Goal: Contribute content: Add original content to the website for others to see

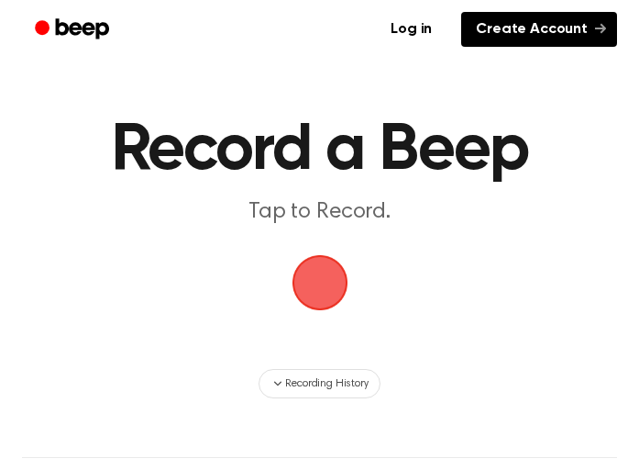
click at [570, 29] on link "Create Account" at bounding box center [539, 29] width 156 height 35
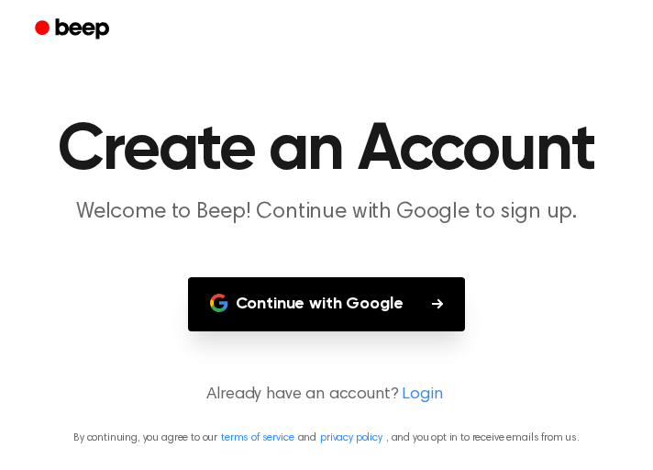
click at [360, 320] on button "Continue with Google" at bounding box center [327, 304] width 278 height 54
click at [362, 309] on button "Continue with Google" at bounding box center [327, 304] width 278 height 54
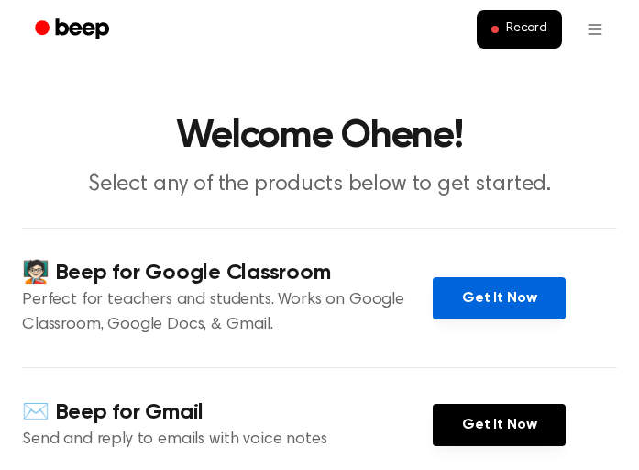
click at [496, 301] on link "Get It Now" at bounding box center [499, 298] width 133 height 42
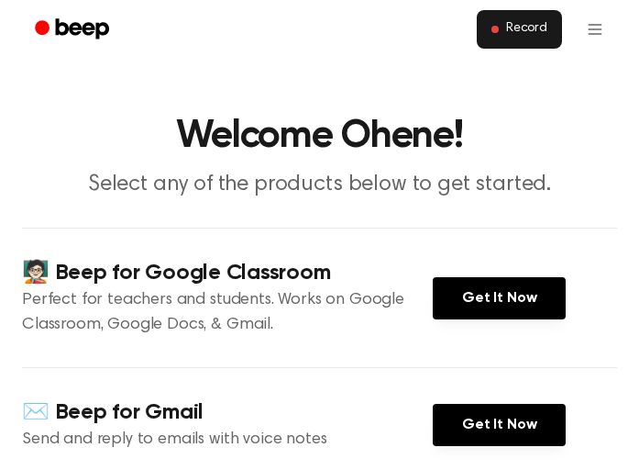
click at [532, 24] on span "Record" at bounding box center [526, 29] width 41 height 17
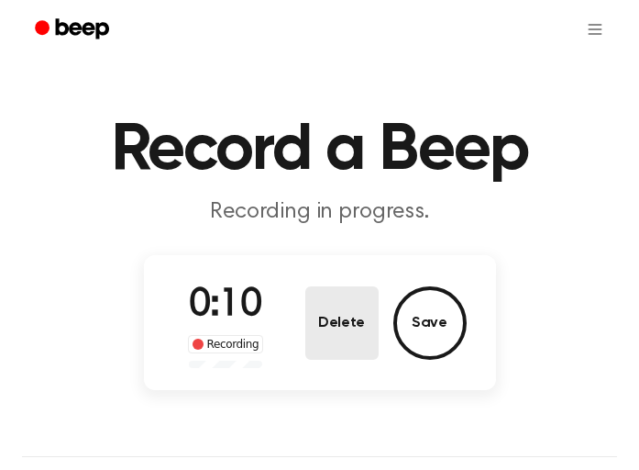
click at [335, 323] on button "Delete" at bounding box center [341, 322] width 73 height 73
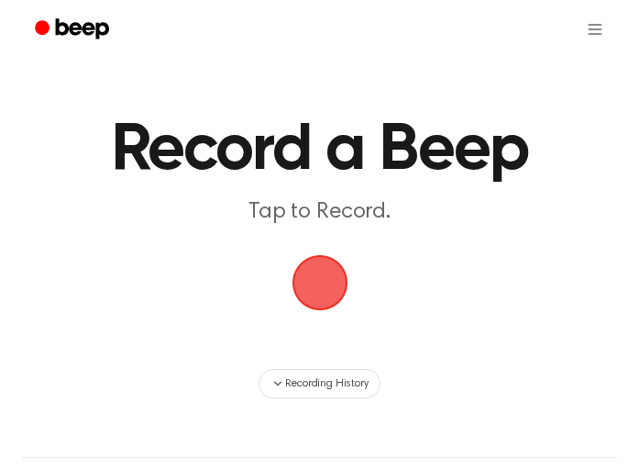
click at [320, 296] on span "button" at bounding box center [319, 282] width 99 height 99
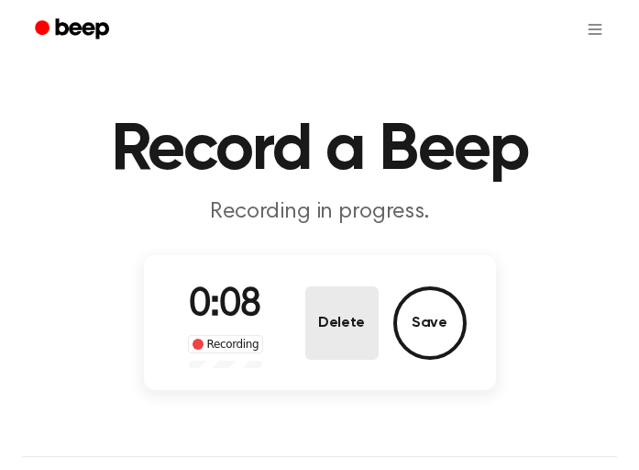
click at [326, 328] on button "Delete" at bounding box center [341, 322] width 73 height 73
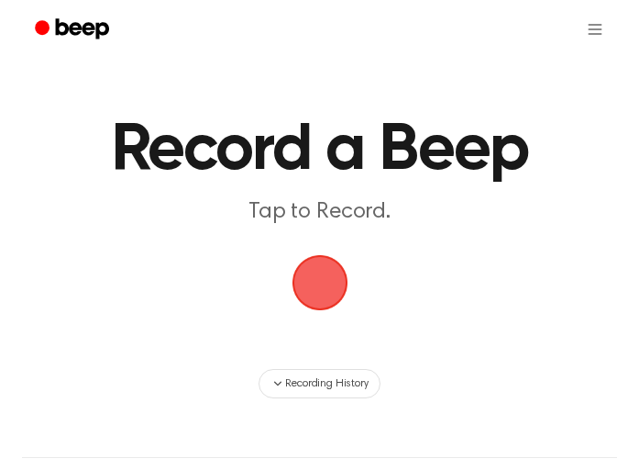
click at [325, 300] on span "button" at bounding box center [319, 283] width 68 height 68
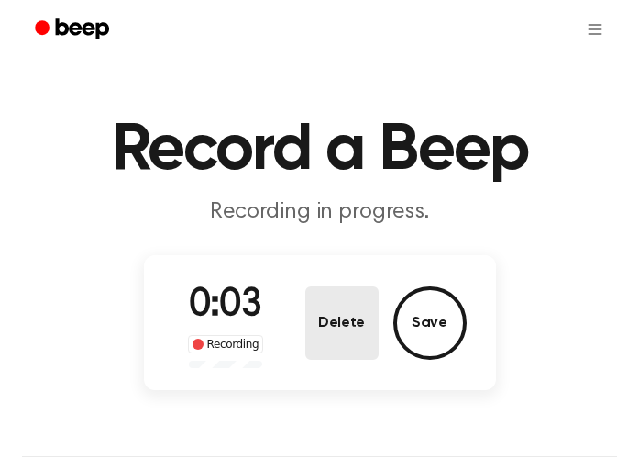
click at [337, 326] on button "Delete" at bounding box center [341, 322] width 73 height 73
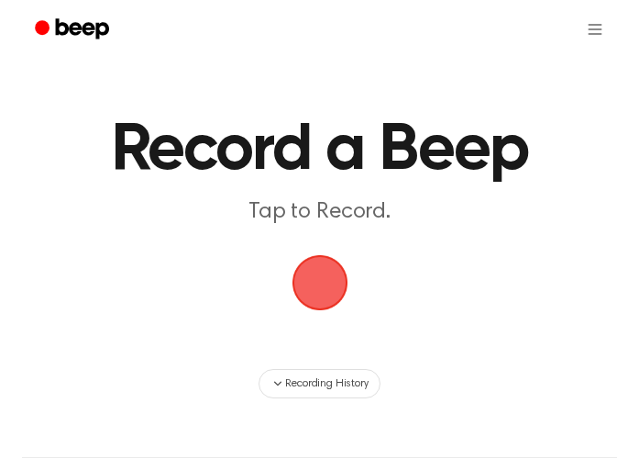
click at [322, 296] on span "button" at bounding box center [319, 282] width 73 height 73
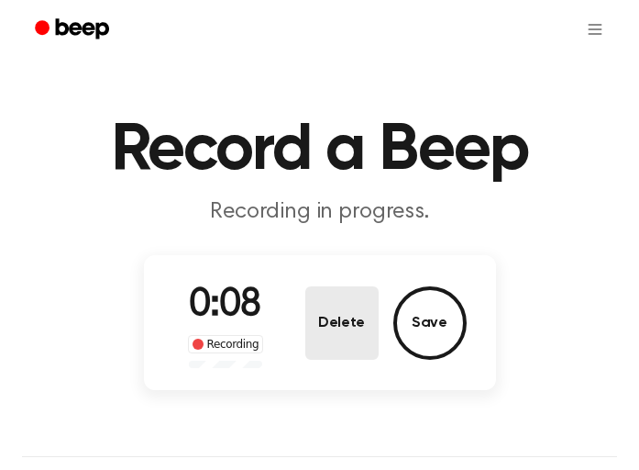
click at [331, 333] on button "Delete" at bounding box center [341, 322] width 73 height 73
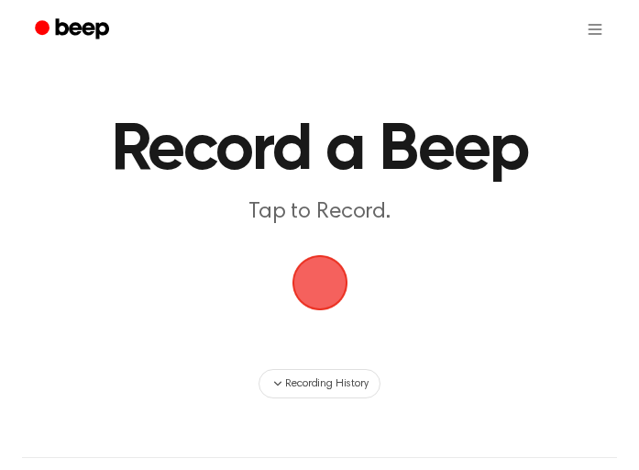
click at [322, 291] on span "button" at bounding box center [319, 282] width 86 height 86
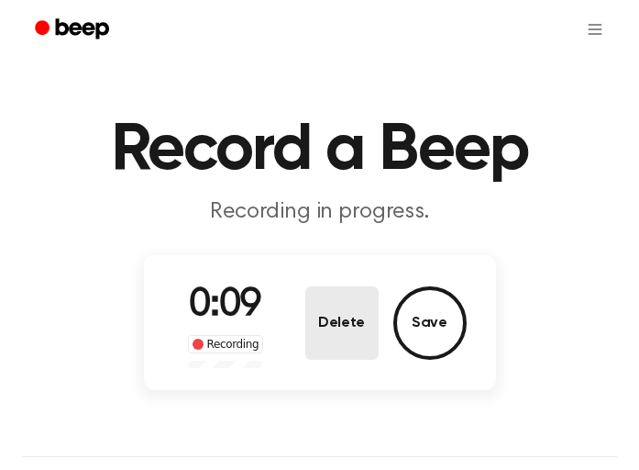
click at [321, 335] on button "Delete" at bounding box center [341, 322] width 73 height 73
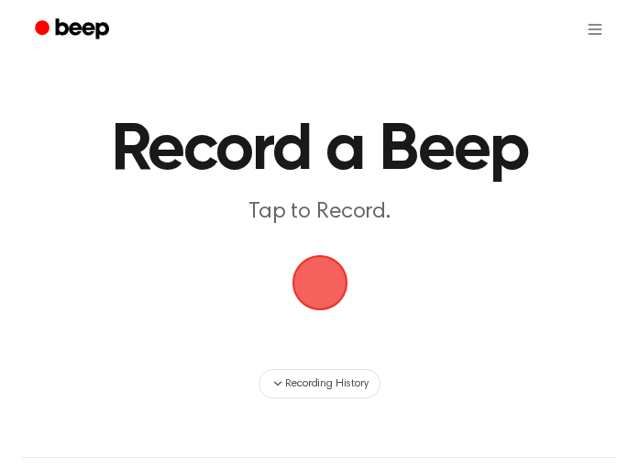
click at [314, 283] on span "button" at bounding box center [319, 283] width 68 height 68
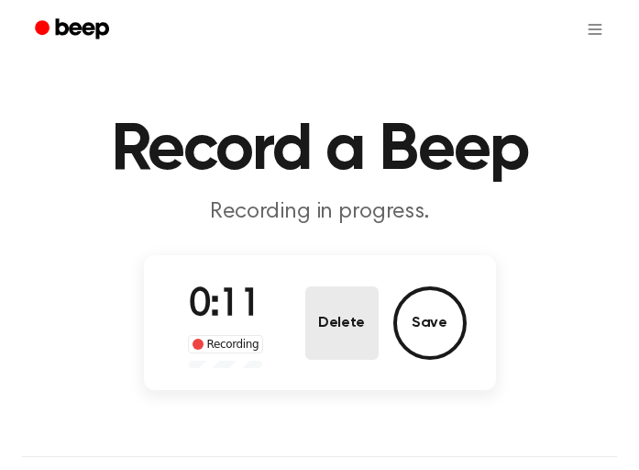
click at [339, 334] on button "Delete" at bounding box center [341, 322] width 73 height 73
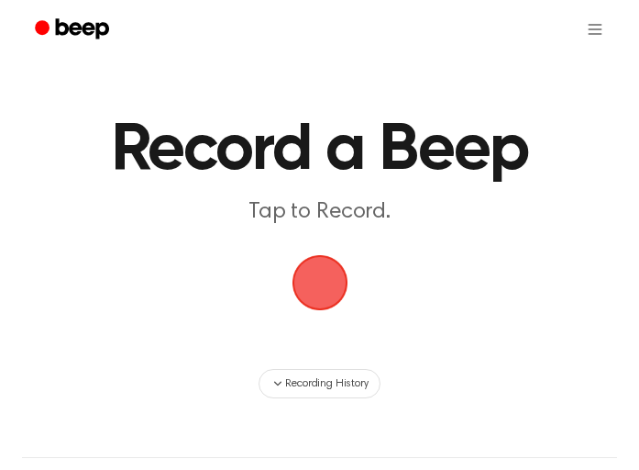
click at [320, 289] on span "button" at bounding box center [319, 282] width 73 height 73
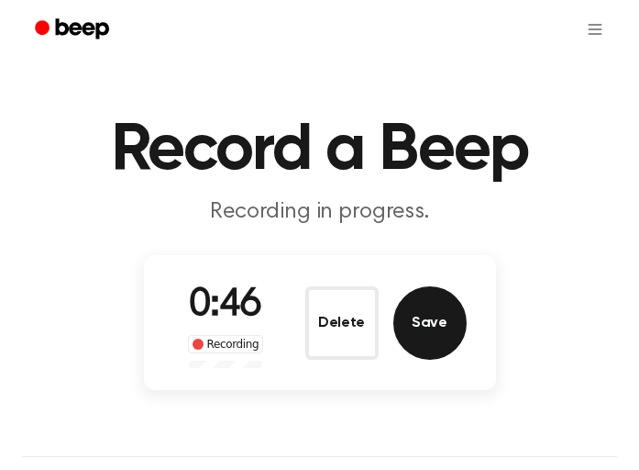
click at [442, 333] on button "Save" at bounding box center [429, 322] width 73 height 73
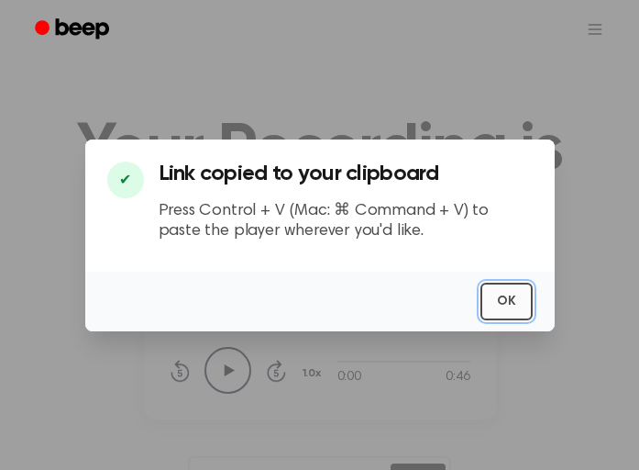
click at [498, 296] on button "OK" at bounding box center [507, 301] width 52 height 38
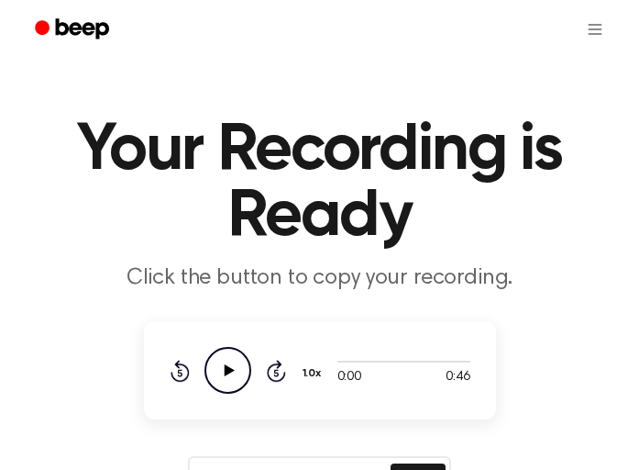
click at [230, 366] on icon "Play Audio" at bounding box center [228, 370] width 47 height 47
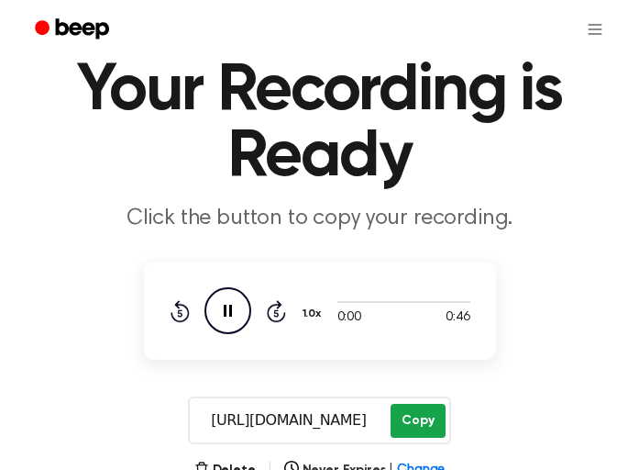
scroll to position [183, 0]
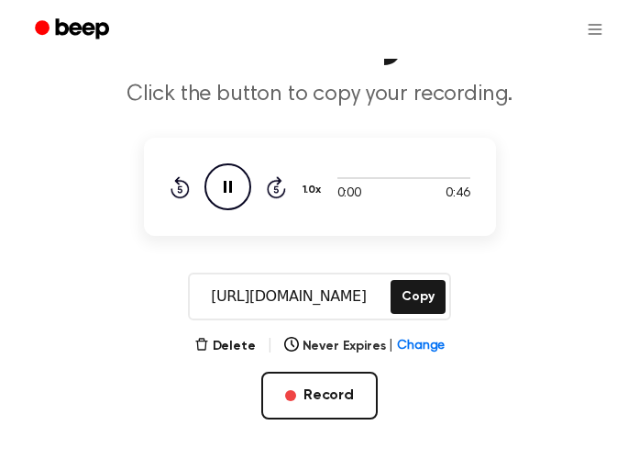
click at [228, 182] on icon "Pause Audio" at bounding box center [228, 186] width 47 height 47
click at [422, 304] on button "Copy" at bounding box center [418, 297] width 54 height 34
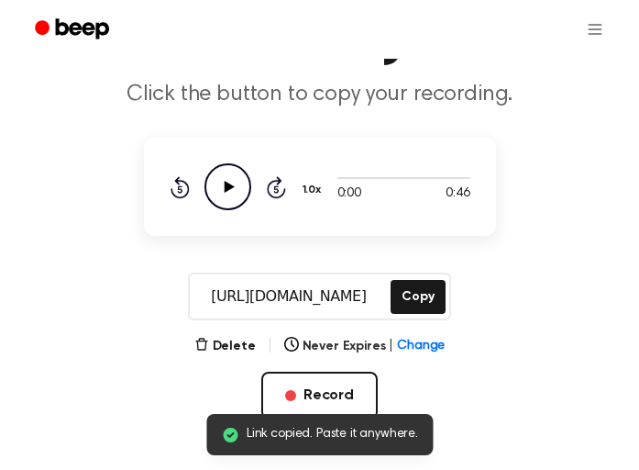
click at [322, 304] on input "[URL][DOMAIN_NAME]" at bounding box center [288, 296] width 197 height 44
click at [226, 180] on icon "Play Audio" at bounding box center [228, 186] width 47 height 47
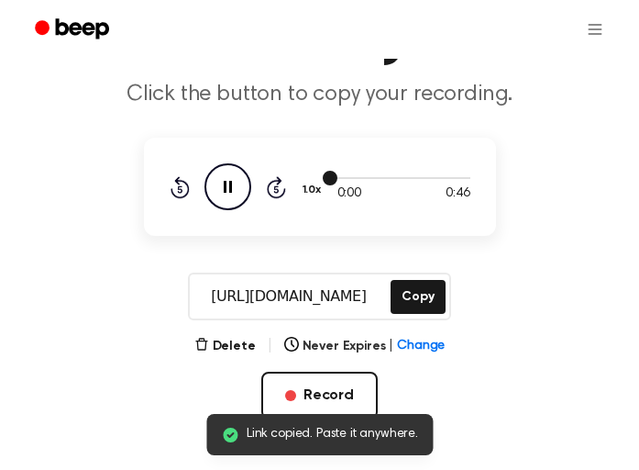
drag, startPoint x: 333, startPoint y: 175, endPoint x: 352, endPoint y: 179, distance: 19.6
click at [352, 179] on div at bounding box center [404, 177] width 133 height 15
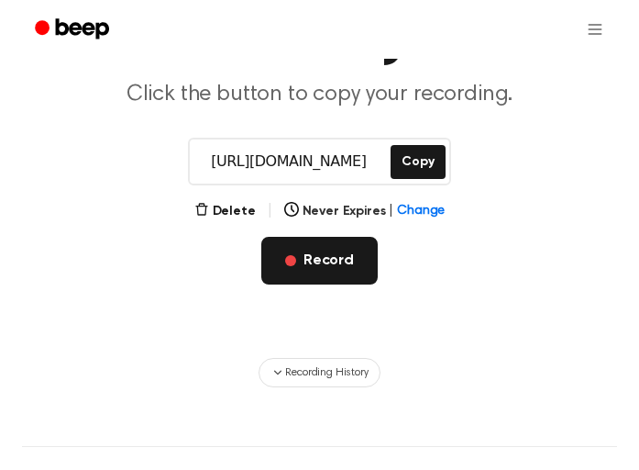
click at [348, 271] on button "Record" at bounding box center [319, 261] width 116 height 48
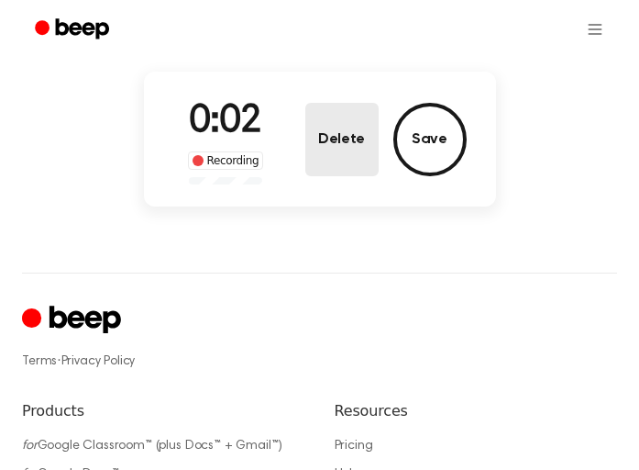
click at [340, 163] on button "Delete" at bounding box center [341, 139] width 73 height 73
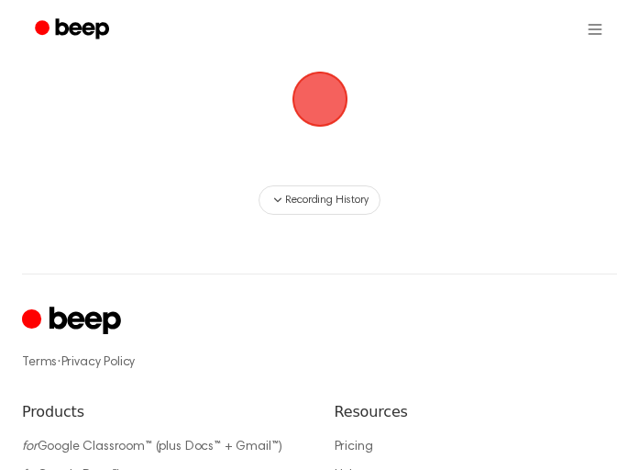
click at [338, 94] on span "button" at bounding box center [320, 99] width 66 height 66
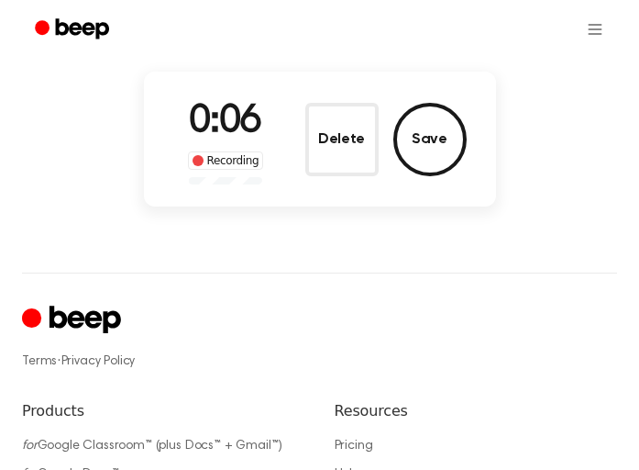
click at [342, 132] on button "Delete" at bounding box center [341, 139] width 73 height 73
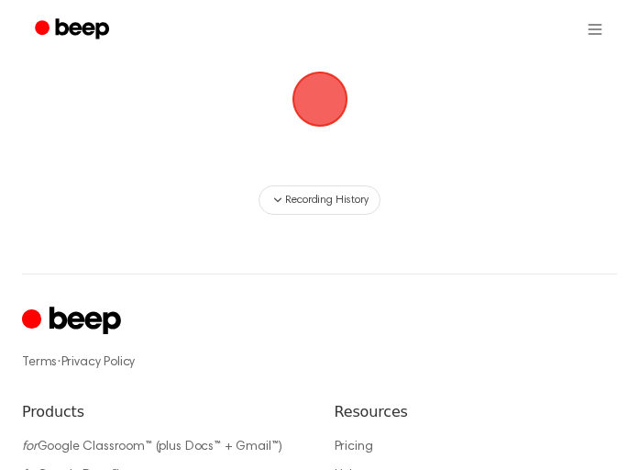
click at [312, 104] on span "button" at bounding box center [319, 98] width 94 height 94
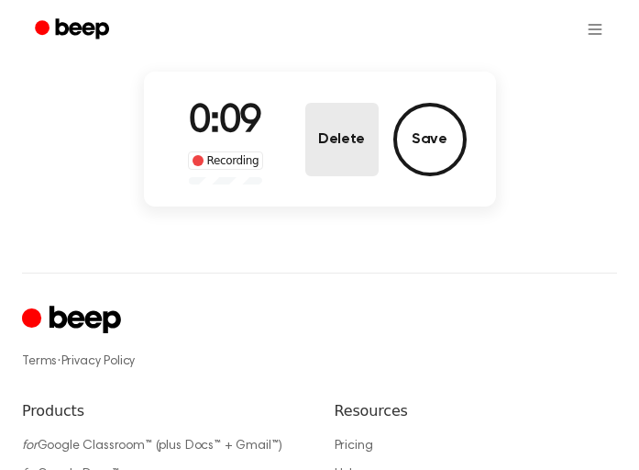
click at [338, 129] on button "Delete" at bounding box center [341, 139] width 73 height 73
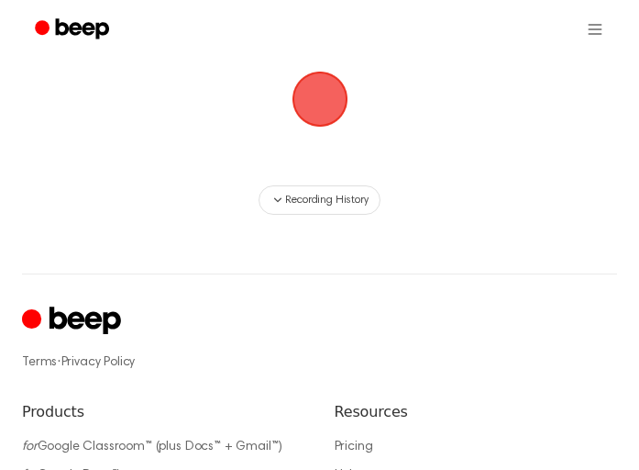
click at [311, 85] on span "button" at bounding box center [320, 99] width 88 height 88
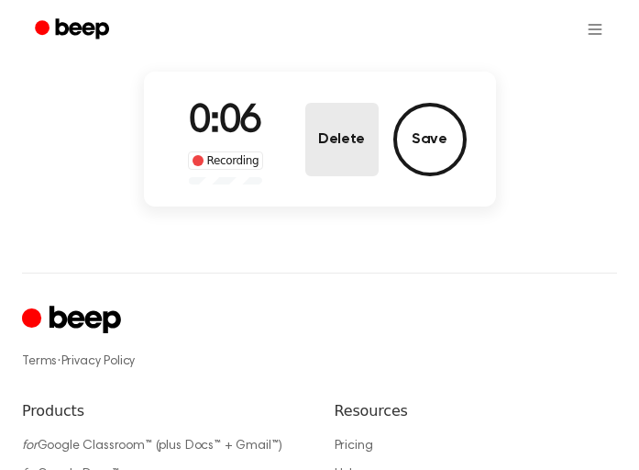
click at [326, 145] on button "Delete" at bounding box center [341, 139] width 73 height 73
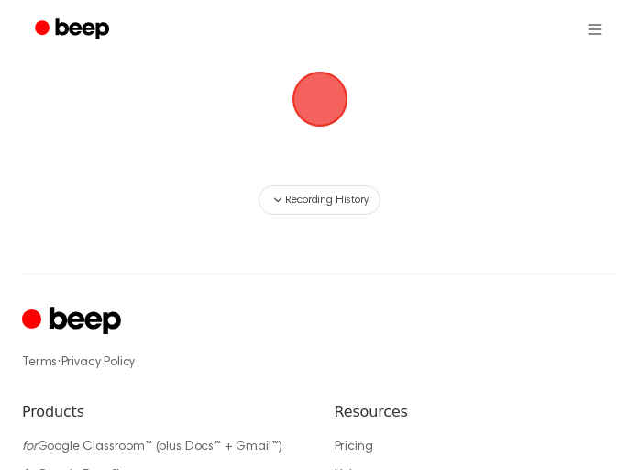
click at [306, 102] on span "button" at bounding box center [319, 98] width 71 height 71
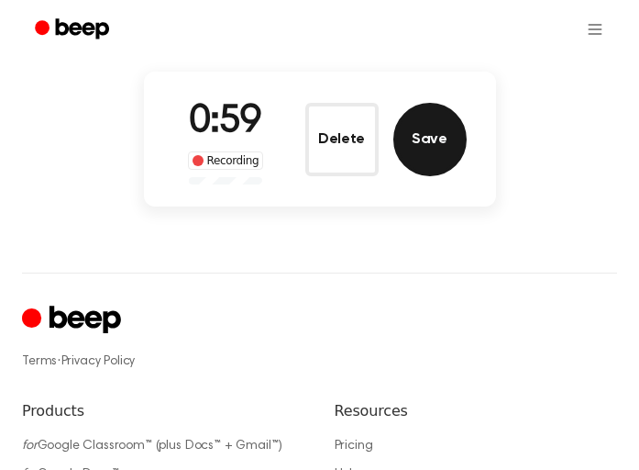
click at [425, 129] on button "Save" at bounding box center [429, 139] width 73 height 73
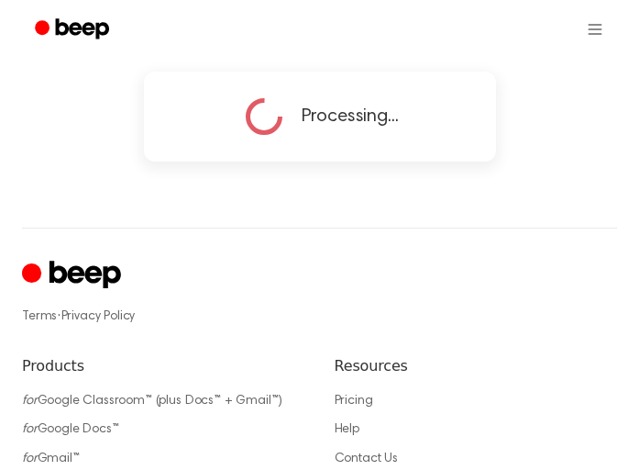
copy div
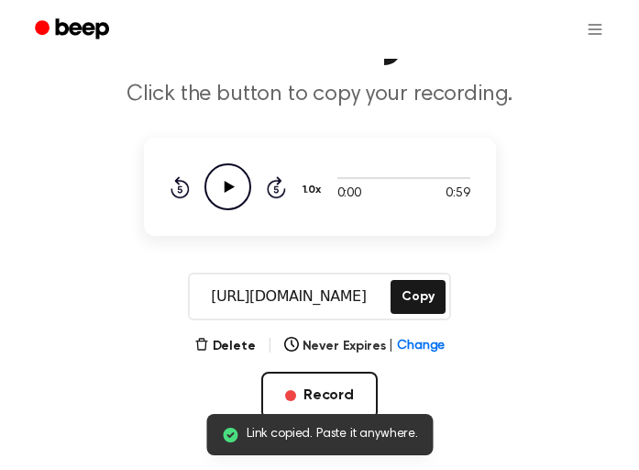
click at [229, 183] on icon "Play Audio" at bounding box center [228, 186] width 47 height 47
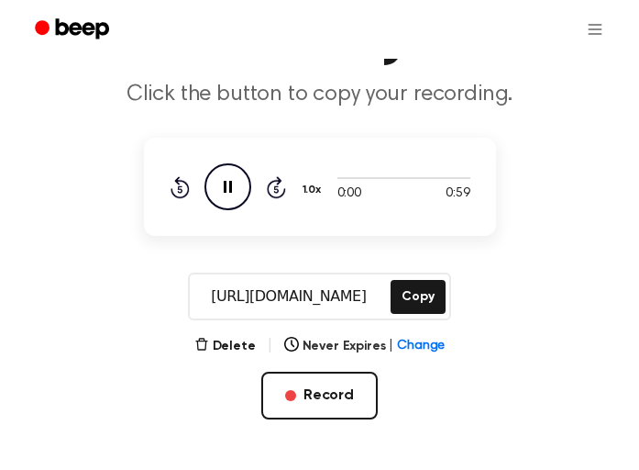
click at [223, 187] on icon "Pause Audio" at bounding box center [228, 186] width 47 height 47
click at [409, 310] on button "Copy" at bounding box center [418, 297] width 54 height 34
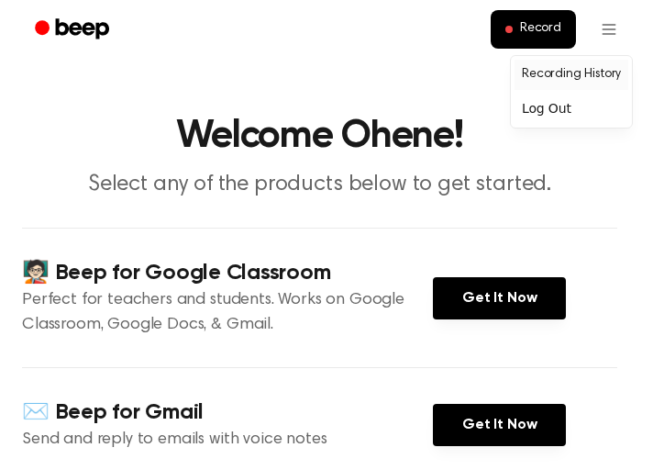
click at [599, 78] on link "Recording History" at bounding box center [572, 75] width 114 height 30
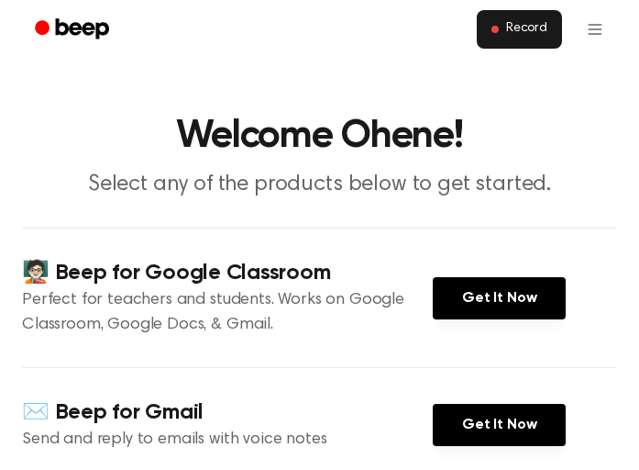
click at [525, 39] on button "Record" at bounding box center [519, 29] width 85 height 39
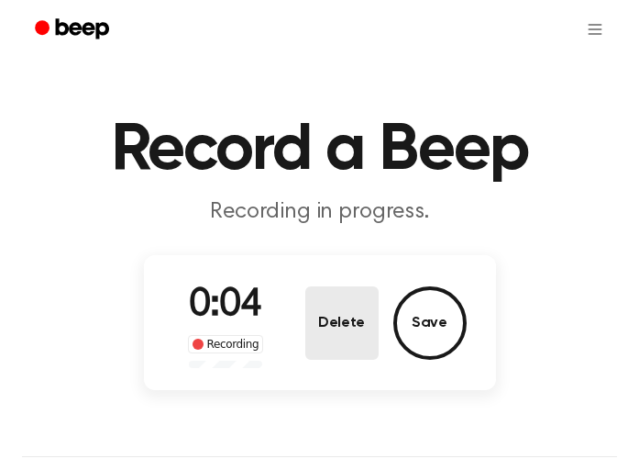
click at [337, 328] on button "Delete" at bounding box center [341, 322] width 73 height 73
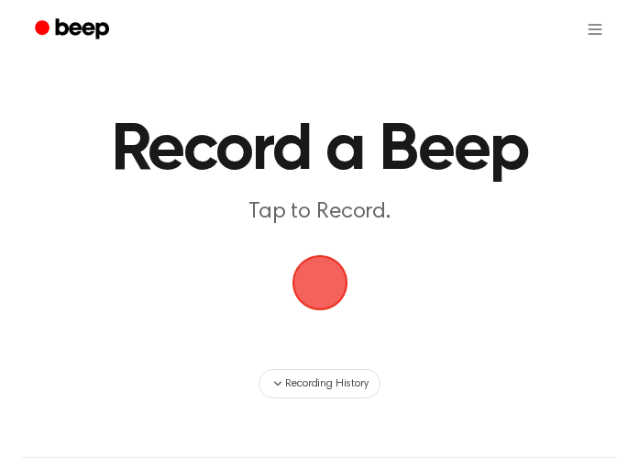
click at [332, 291] on span "button" at bounding box center [320, 282] width 66 height 66
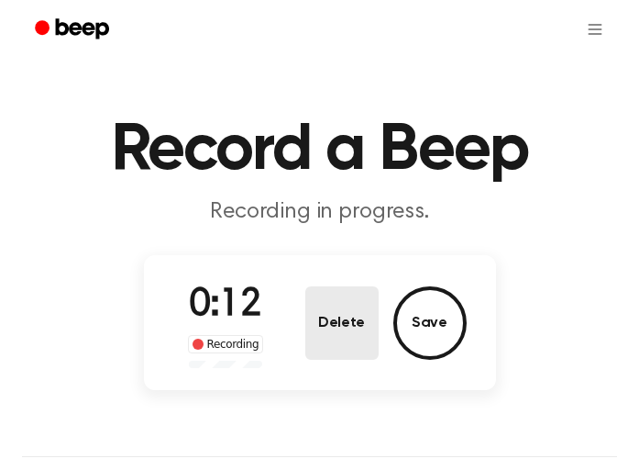
click at [344, 322] on button "Delete" at bounding box center [341, 322] width 73 height 73
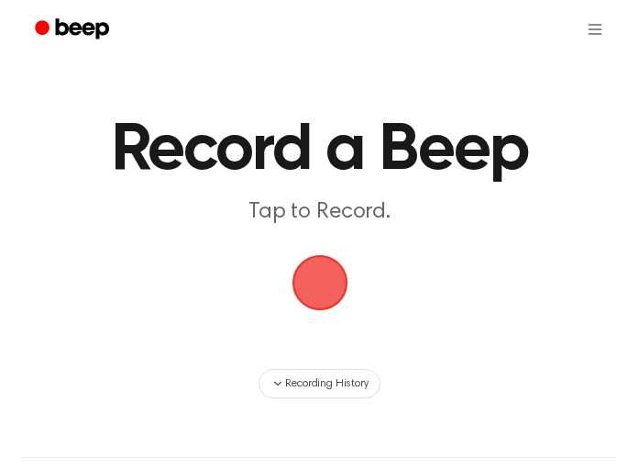
click at [313, 282] on span "button" at bounding box center [319, 282] width 75 height 75
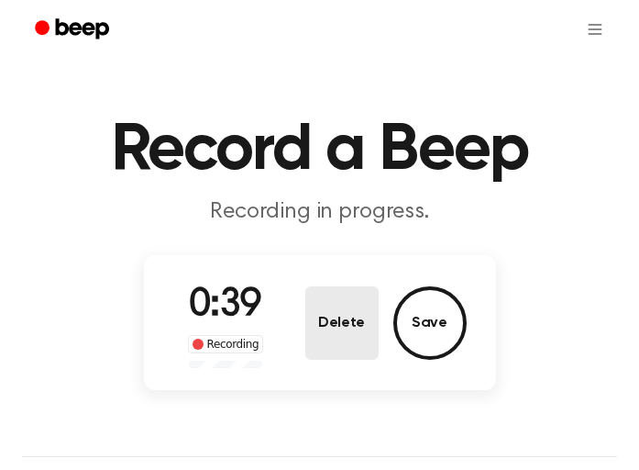
click at [357, 320] on button "Delete" at bounding box center [341, 322] width 73 height 73
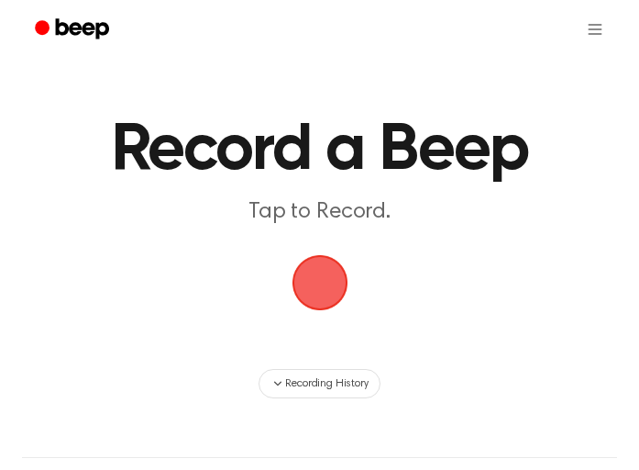
click at [334, 300] on span "button" at bounding box center [319, 282] width 91 height 91
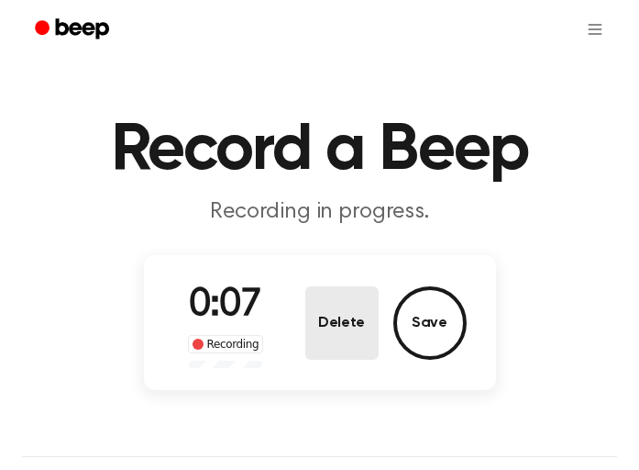
click at [333, 323] on button "Delete" at bounding box center [341, 322] width 73 height 73
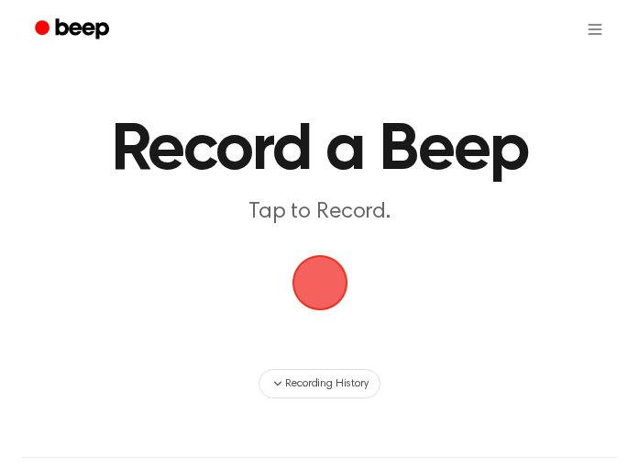
click at [322, 289] on span "button" at bounding box center [319, 282] width 51 height 51
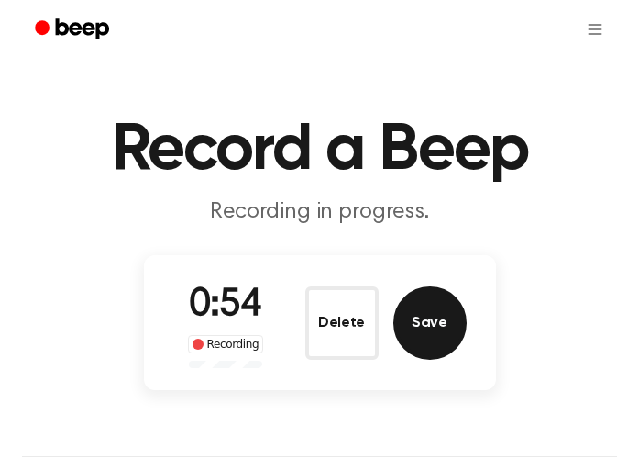
click at [412, 318] on button "Save" at bounding box center [429, 322] width 73 height 73
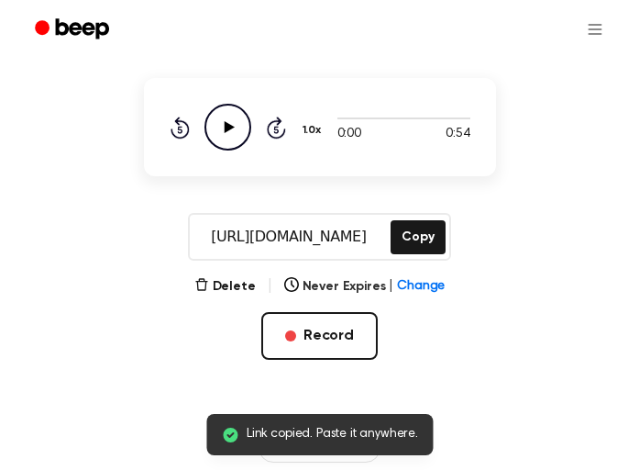
scroll to position [275, 0]
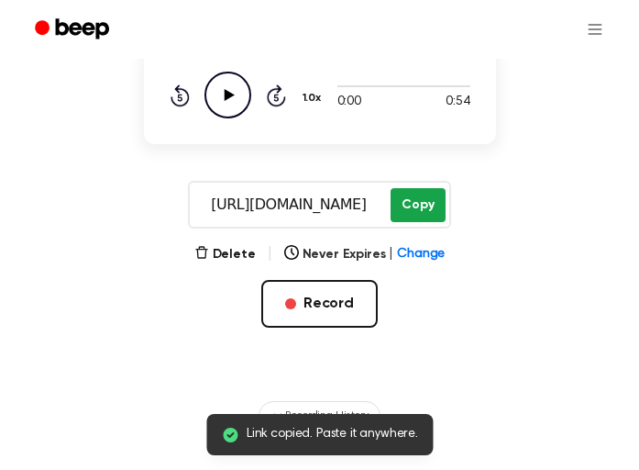
click at [431, 202] on button "Copy" at bounding box center [418, 205] width 54 height 34
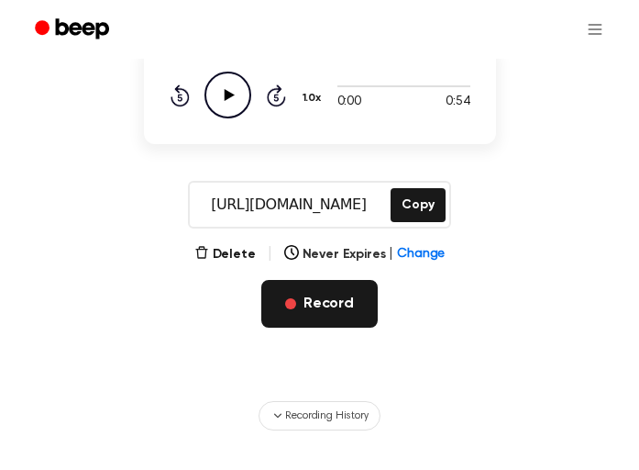
click at [326, 305] on button "Record" at bounding box center [319, 304] width 116 height 48
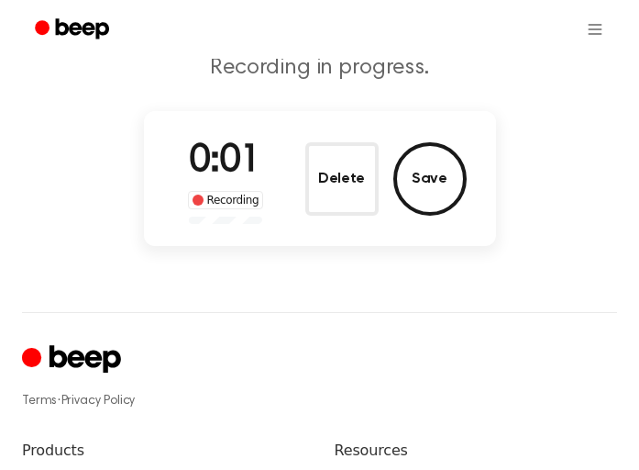
scroll to position [0, 0]
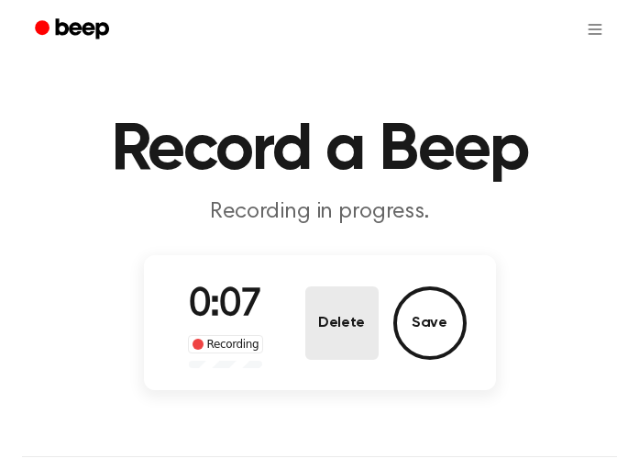
click at [337, 318] on button "Delete" at bounding box center [341, 322] width 73 height 73
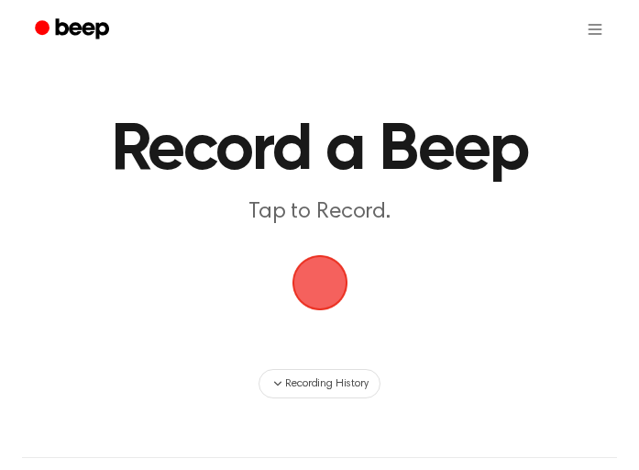
click at [321, 298] on span "button" at bounding box center [319, 283] width 68 height 68
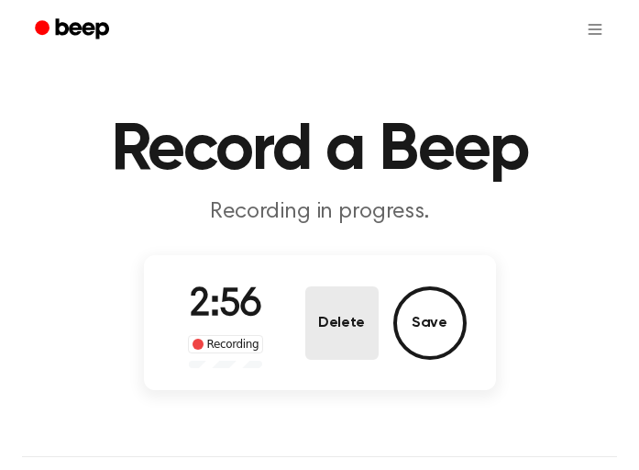
click at [360, 334] on button "Delete" at bounding box center [341, 322] width 73 height 73
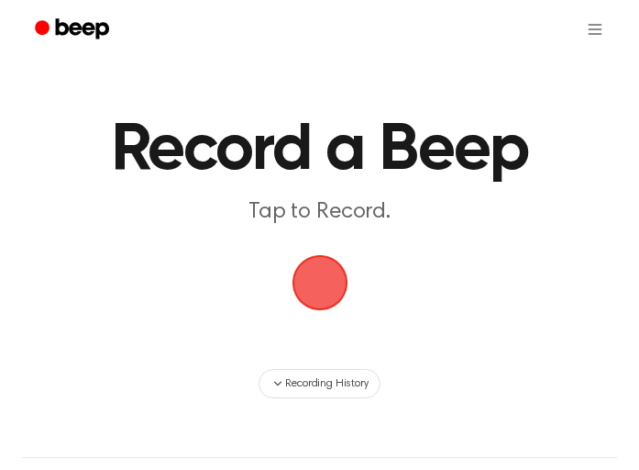
click at [332, 284] on span "button" at bounding box center [320, 282] width 103 height 103
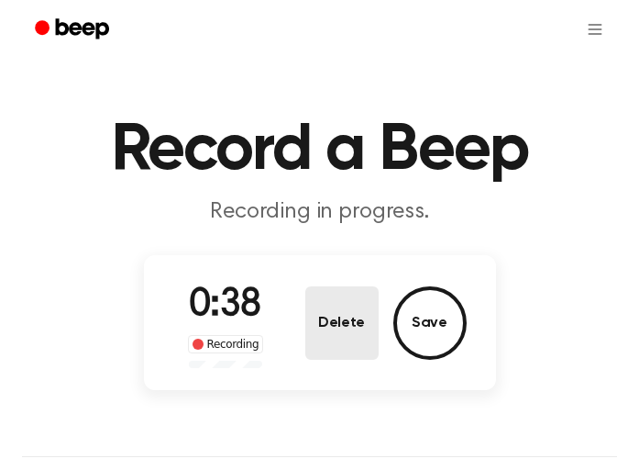
click at [368, 318] on button "Delete" at bounding box center [341, 322] width 73 height 73
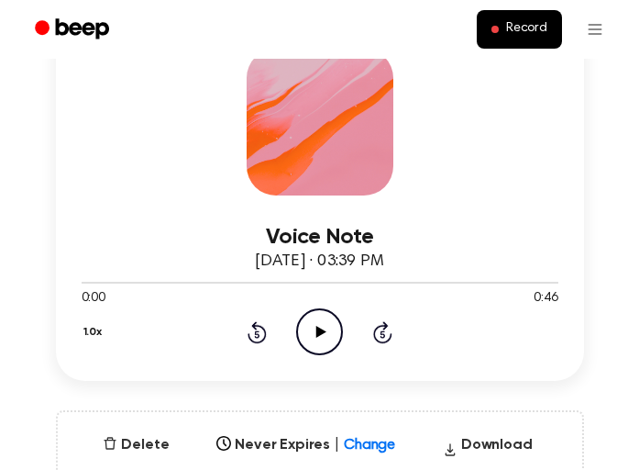
scroll to position [275, 0]
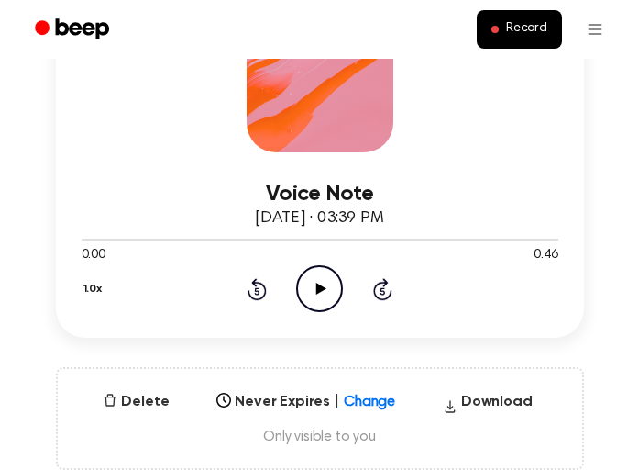
click at [315, 289] on icon "Play Audio" at bounding box center [319, 288] width 47 height 47
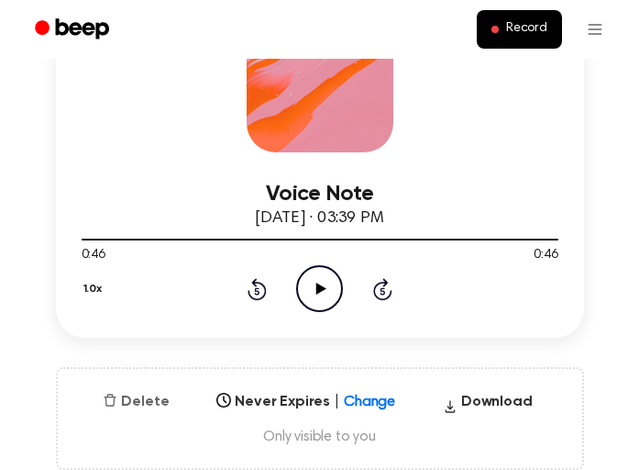
click at [126, 402] on button "Delete" at bounding box center [135, 402] width 81 height 22
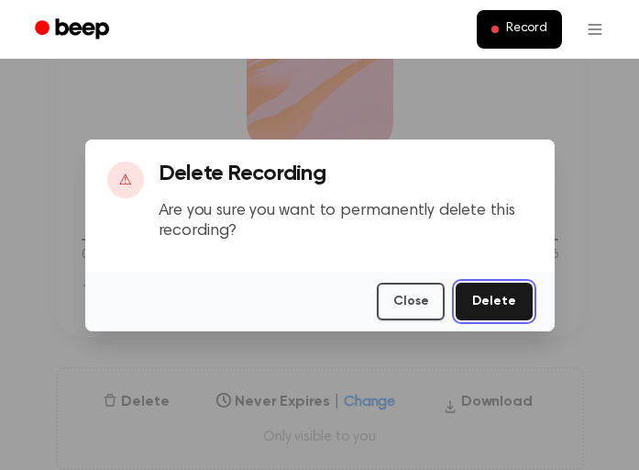
click at [478, 309] on button "Delete" at bounding box center [494, 301] width 76 height 38
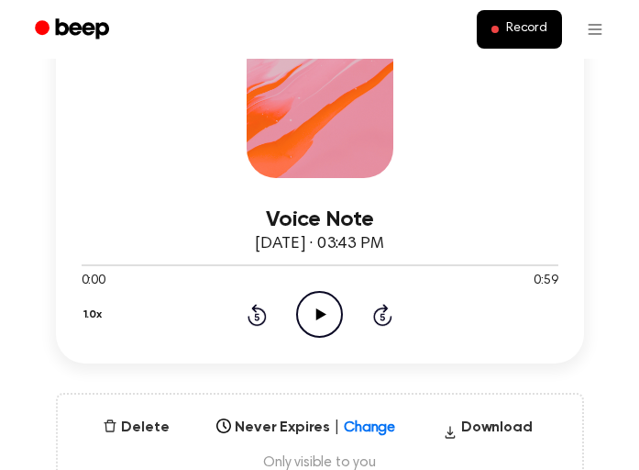
scroll to position [275, 0]
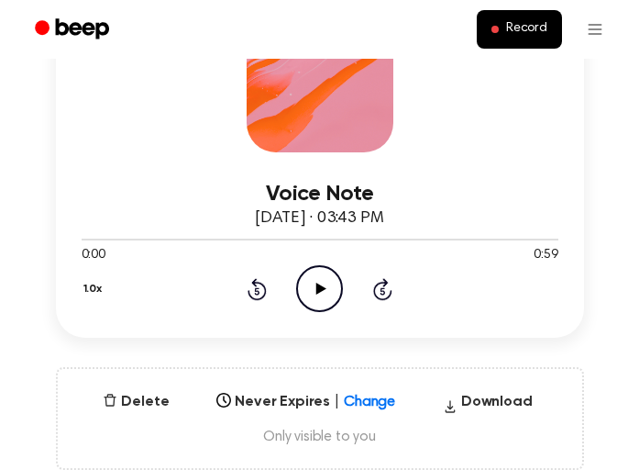
click at [317, 285] on icon at bounding box center [321, 288] width 10 height 12
click at [318, 297] on icon "Pause Audio" at bounding box center [319, 288] width 47 height 47
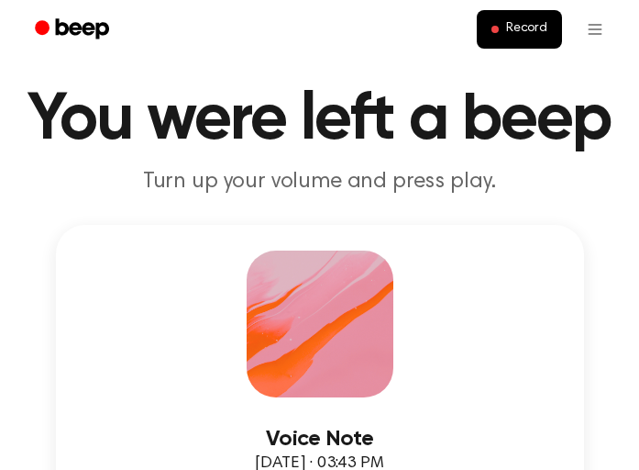
scroll to position [0, 0]
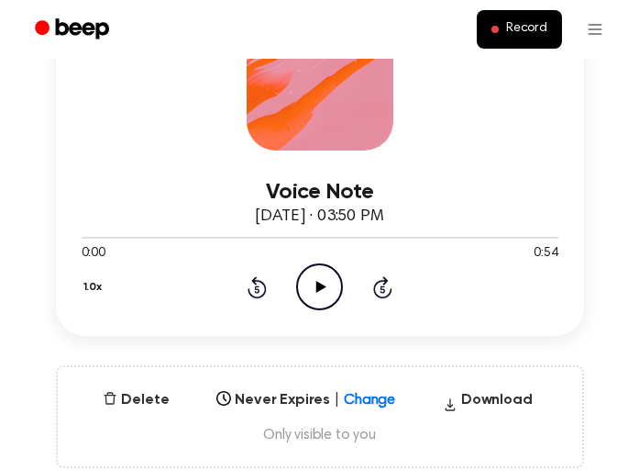
scroll to position [275, 0]
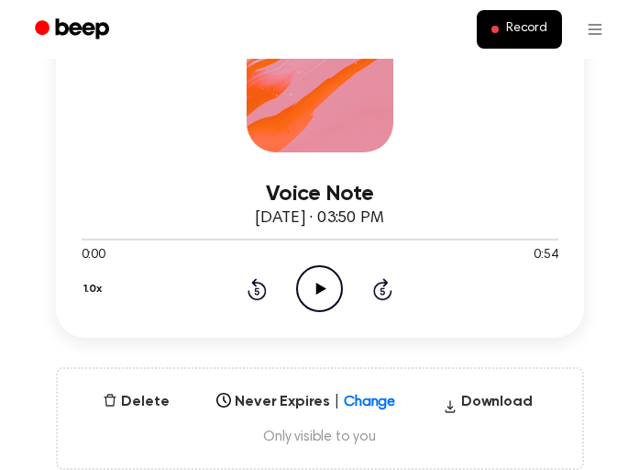
click at [311, 284] on icon "Play Audio" at bounding box center [319, 288] width 47 height 47
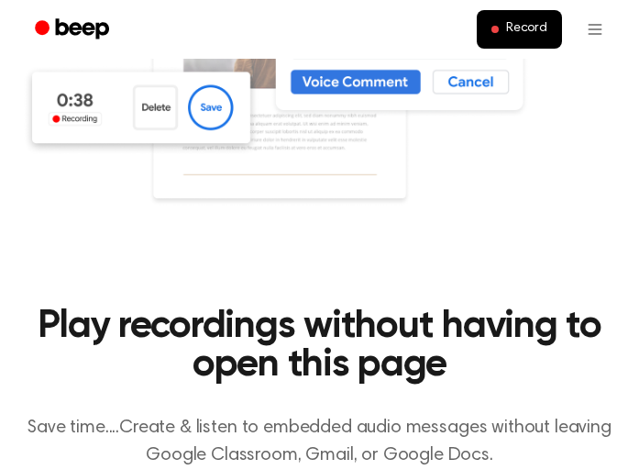
scroll to position [1284, 0]
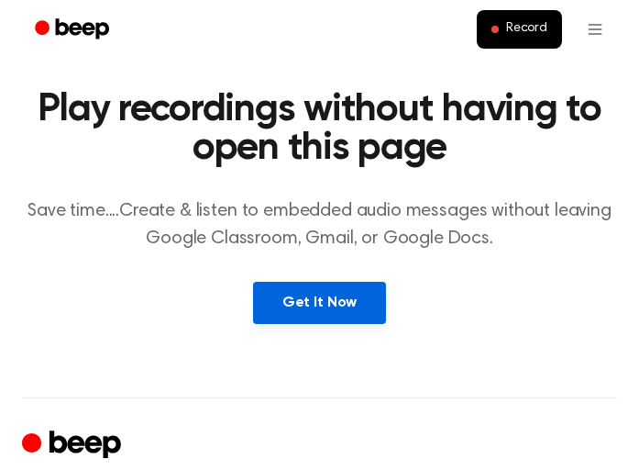
click at [282, 292] on link "Get It Now" at bounding box center [319, 303] width 133 height 42
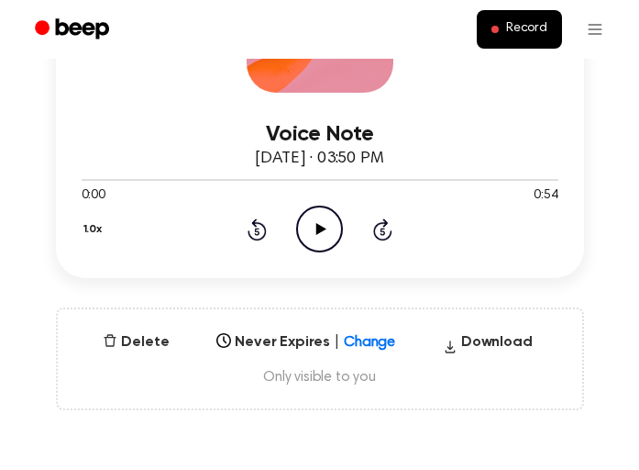
scroll to position [367, 0]
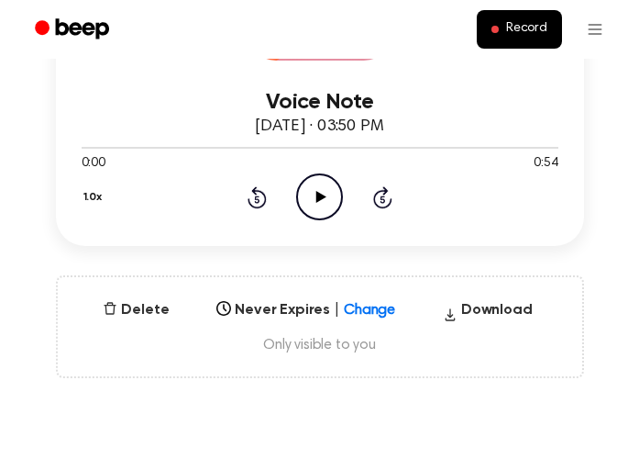
click at [325, 201] on icon "Play Audio" at bounding box center [319, 196] width 47 height 47
click at [320, 183] on icon "Pause Audio" at bounding box center [319, 196] width 47 height 47
